Goal: Task Accomplishment & Management: Complete application form

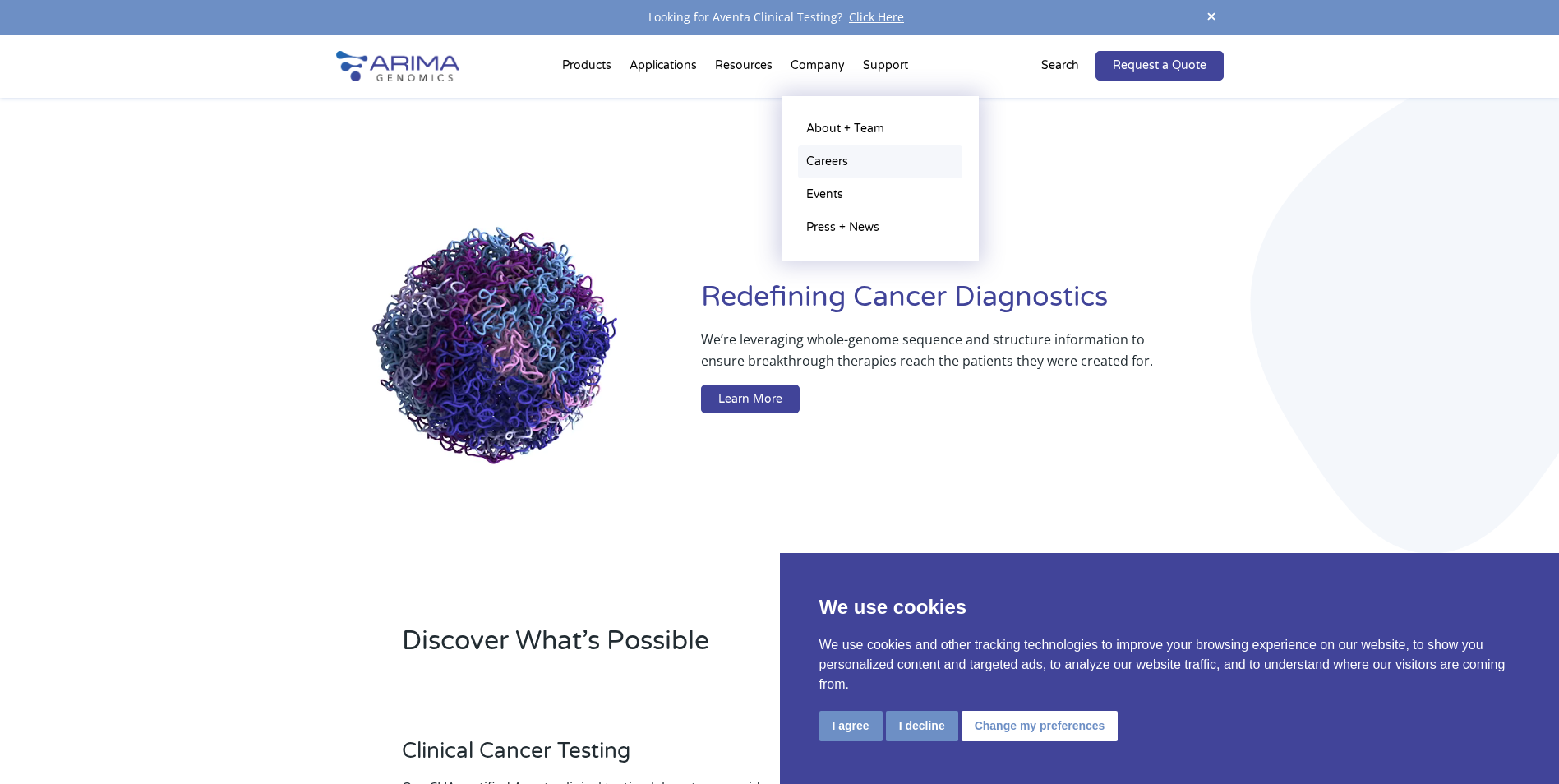
click at [829, 160] on link "Careers" at bounding box center [879, 161] width 165 height 33
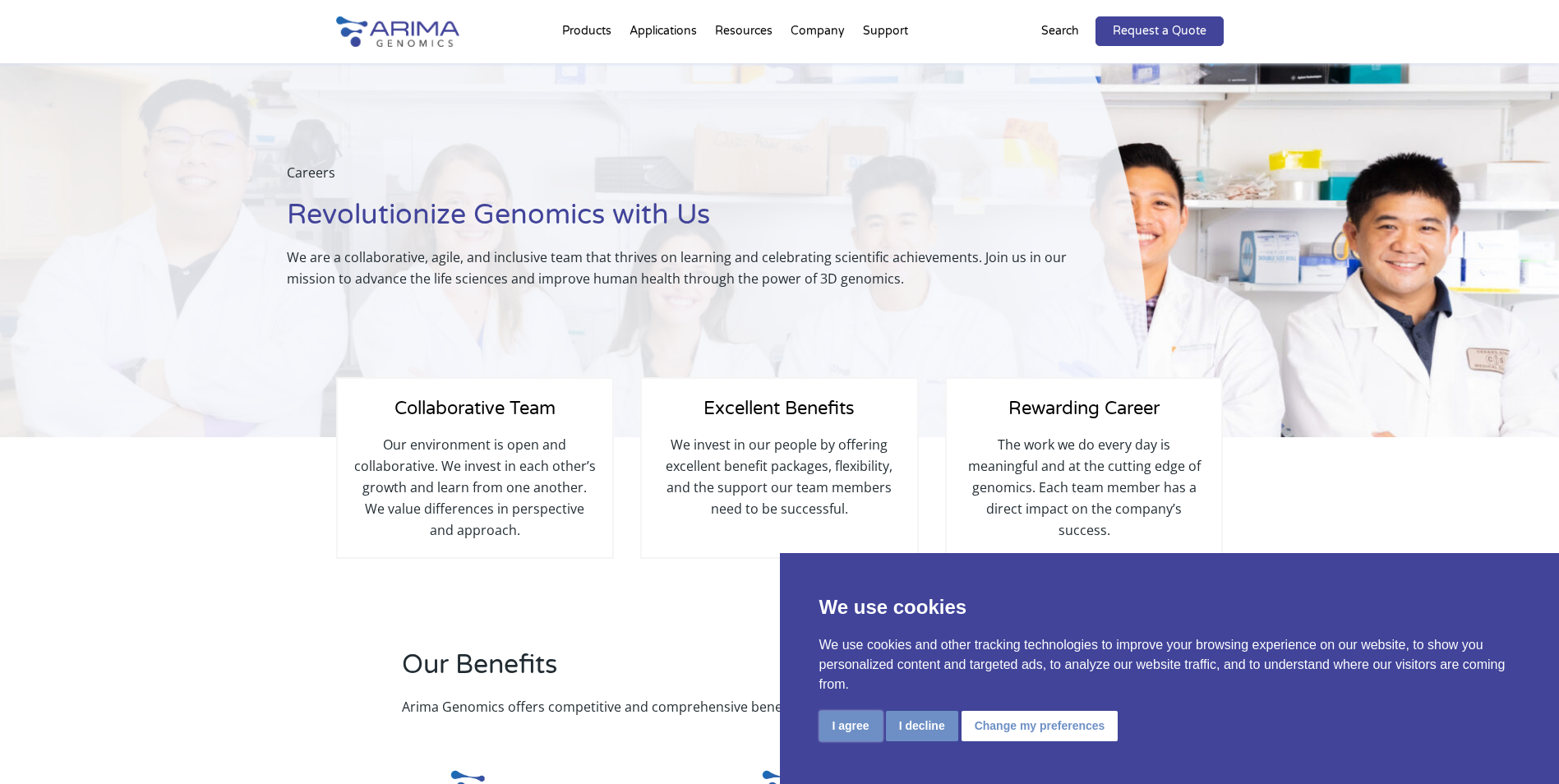
click at [847, 722] on button "I agree" at bounding box center [851, 725] width 63 height 31
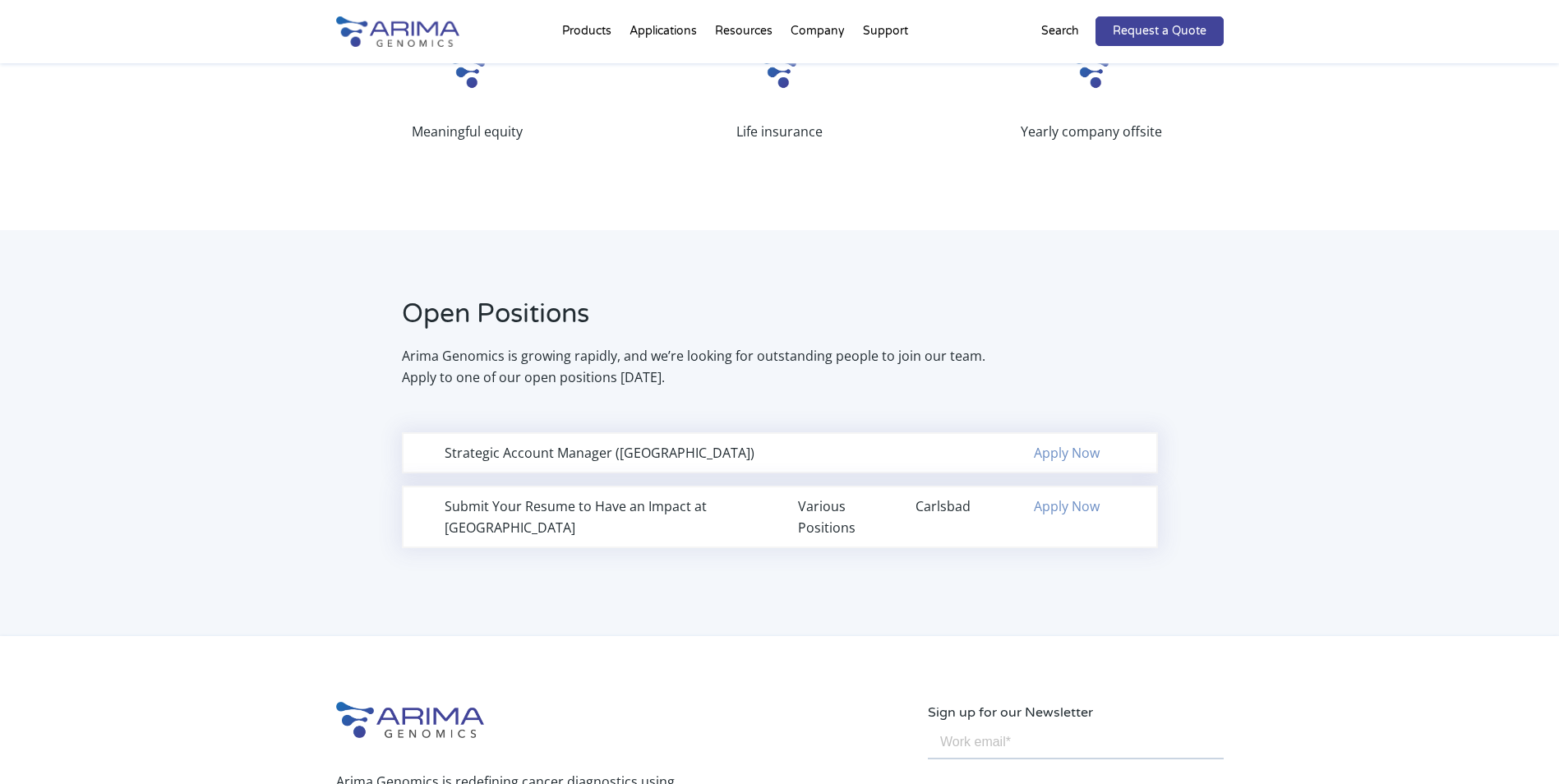
scroll to position [854, 0]
click at [1065, 451] on link "Apply Now" at bounding box center [1066, 451] width 66 height 18
click at [1067, 507] on link "Apply Now" at bounding box center [1066, 505] width 66 height 18
